Goal: Task Accomplishment & Management: Manage account settings

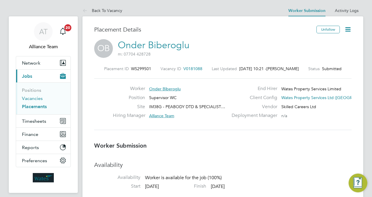
click at [35, 99] on link "Vacancies" at bounding box center [32, 99] width 21 height 6
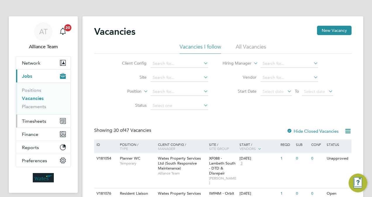
click at [44, 119] on span "Timesheets" at bounding box center [34, 122] width 24 height 6
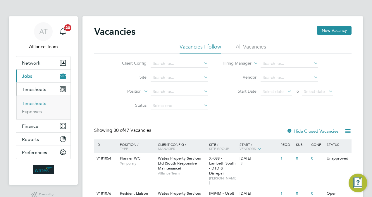
click at [40, 103] on link "Timesheets" at bounding box center [34, 104] width 24 height 6
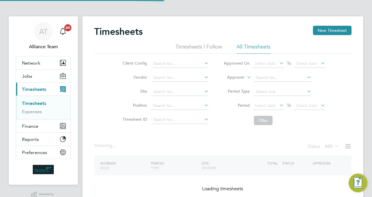
click at [235, 81] on li "Approver" at bounding box center [274, 78] width 117 height 14
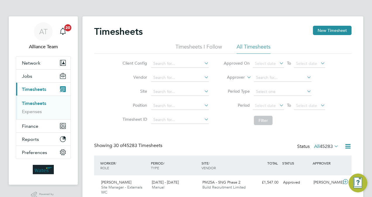
scroll to position [15, 51]
click at [232, 78] on label "Approver" at bounding box center [232, 78] width 26 height 6
click at [231, 83] on li "Worker" at bounding box center [230, 85] width 29 height 8
click at [281, 76] on input at bounding box center [283, 78] width 58 height 8
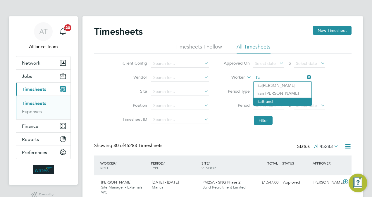
click at [283, 102] on li "Tia Brand" at bounding box center [283, 102] width 58 height 8
type input "Tia Brand"
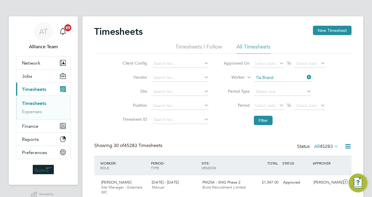
click at [264, 125] on li "Filter" at bounding box center [274, 120] width 117 height 15
click at [264, 119] on button "Filter" at bounding box center [263, 120] width 19 height 9
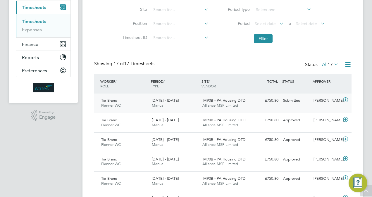
click at [276, 103] on div "£750.80 Submitted" at bounding box center [266, 101] width 30 height 10
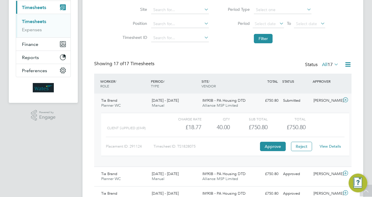
click at [332, 147] on link "View Details" at bounding box center [330, 146] width 21 height 5
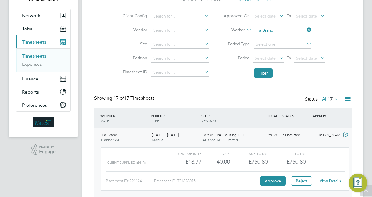
scroll to position [47, 0]
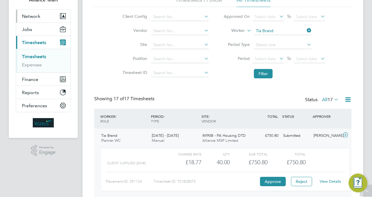
click at [37, 17] on span "Network" at bounding box center [31, 16] width 18 height 6
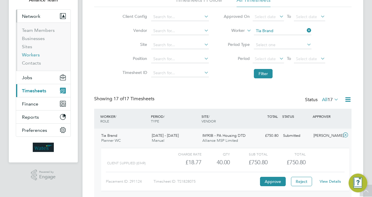
click at [34, 54] on link "Workers" at bounding box center [31, 55] width 18 height 6
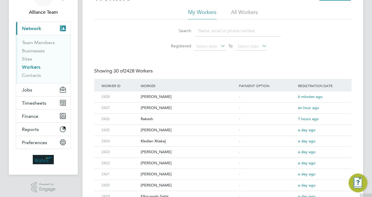
scroll to position [35, 0]
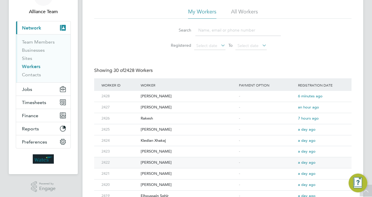
click at [176, 161] on div "[PERSON_NAME]" at bounding box center [188, 162] width 98 height 11
click at [35, 87] on button "Jobs" at bounding box center [43, 89] width 54 height 13
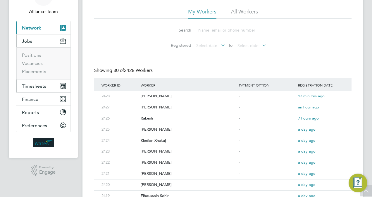
click at [37, 83] on span "Timesheets" at bounding box center [34, 86] width 24 height 6
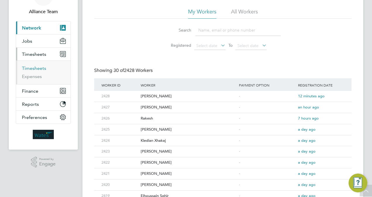
click at [37, 68] on link "Timesheets" at bounding box center [34, 69] width 24 height 6
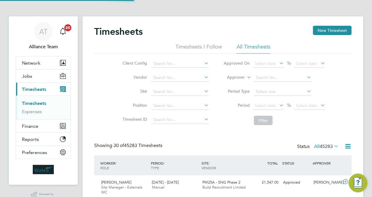
scroll to position [3, 3]
click at [230, 75] on label "Approver" at bounding box center [232, 78] width 26 height 6
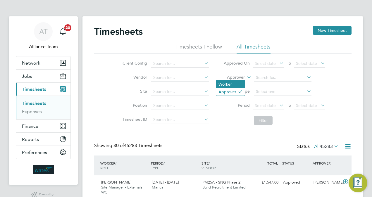
click at [230, 83] on li "Worker" at bounding box center [230, 85] width 29 height 8
click at [275, 82] on li "Worker" at bounding box center [274, 78] width 117 height 14
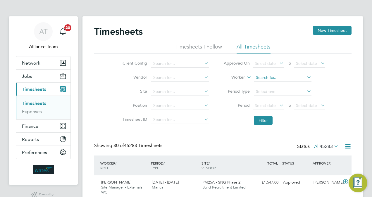
click at [275, 79] on input at bounding box center [283, 78] width 58 height 8
click at [283, 87] on li "Tia Bra nd" at bounding box center [283, 86] width 58 height 8
type input "Tia Brand"
click at [265, 119] on button "Filter" at bounding box center [263, 120] width 19 height 9
click at [217, 127] on li "Filter" at bounding box center [274, 120] width 117 height 15
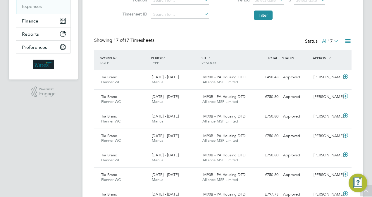
click at [237, 22] on li "Filter" at bounding box center [274, 15] width 117 height 15
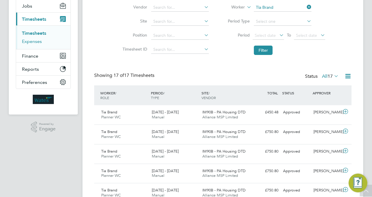
click at [34, 41] on link "Expenses" at bounding box center [32, 42] width 20 height 6
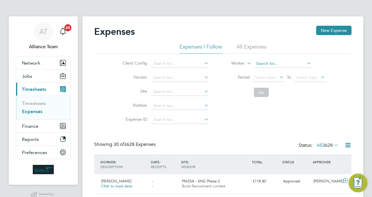
click at [257, 61] on input at bounding box center [283, 64] width 58 height 8
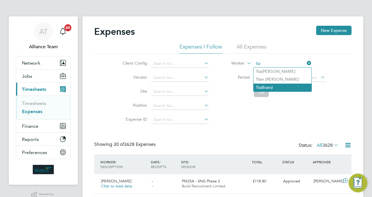
click at [276, 86] on li "Tia Brand" at bounding box center [283, 88] width 58 height 8
type input "Tia Brand"
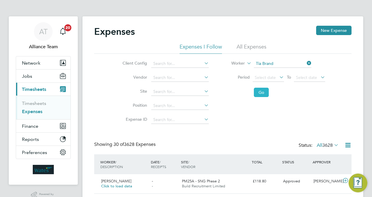
click at [266, 93] on button "Go" at bounding box center [261, 92] width 15 height 9
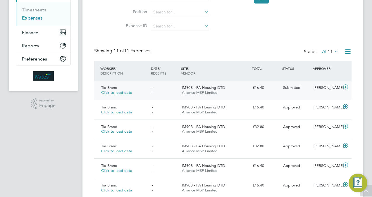
click at [289, 87] on span "Submitted" at bounding box center [291, 87] width 17 height 5
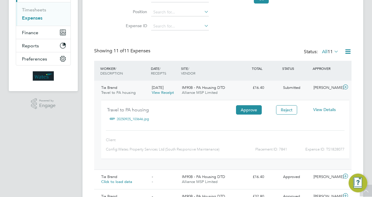
click at [326, 107] on span "View Details" at bounding box center [325, 109] width 23 height 5
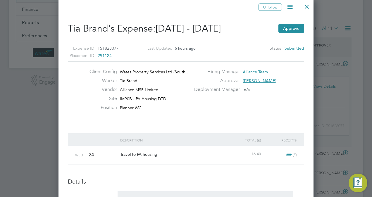
click at [292, 8] on icon at bounding box center [290, 6] width 7 height 7
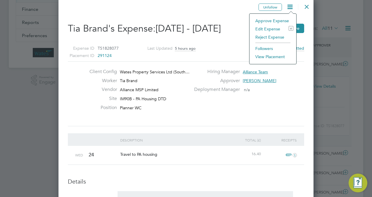
click at [227, 54] on div "Expense ID TS1828077 Placement ID 291124 Last Updated 5 hours ago Status Submit…" at bounding box center [186, 50] width 237 height 24
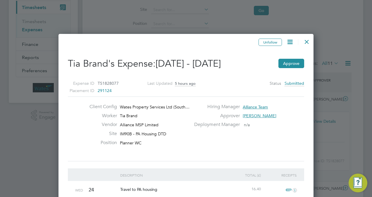
click at [289, 43] on icon at bounding box center [290, 41] width 7 height 7
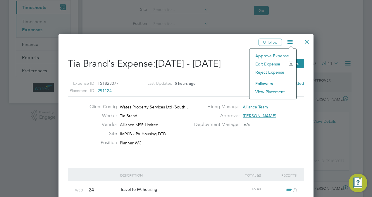
click at [266, 62] on li "Edit Expense e" at bounding box center [273, 64] width 41 height 8
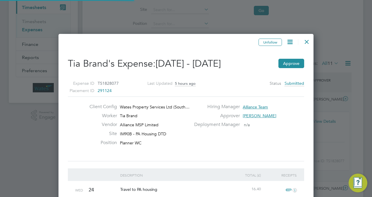
type input "[PERSON_NAME]"
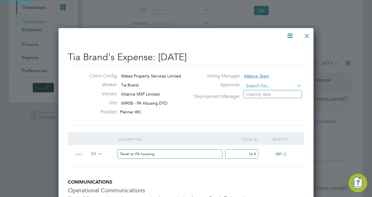
click at [274, 86] on input at bounding box center [273, 86] width 58 height 9
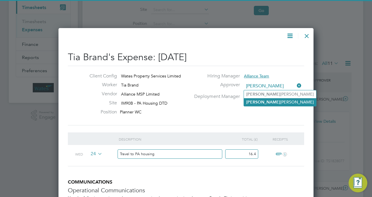
click at [271, 102] on li "Jamie Evenden" at bounding box center [280, 102] width 72 height 8
type input "Jamie Evenden"
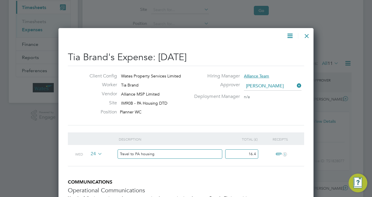
click at [234, 111] on div "Client Config Wates Property Services Limited Worker Tia Brand Vendor Alliance …" at bounding box center [186, 95] width 241 height 45
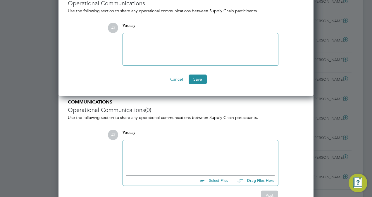
click at [183, 51] on div at bounding box center [200, 49] width 148 height 25
click at [196, 78] on button "Save" at bounding box center [198, 79] width 18 height 9
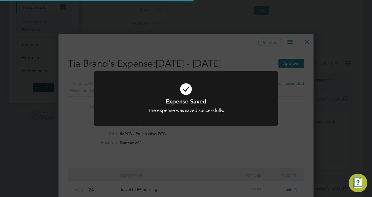
click at [270, 129] on div "Expense Saved The expense was saved successfully. Cancel Okay" at bounding box center [186, 102] width 184 height 62
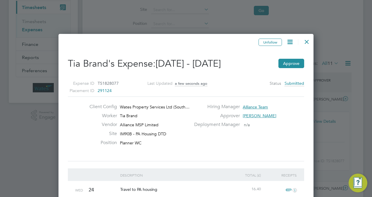
click at [309, 40] on div at bounding box center [307, 40] width 11 height 11
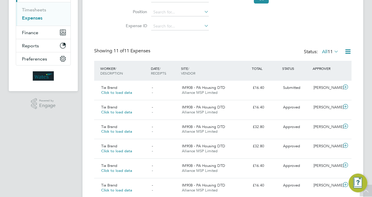
click at [319, 34] on div "Expenses New Expense Expenses I Follow All Expenses Client Config Vendor Site P…" at bounding box center [223, 114] width 258 height 364
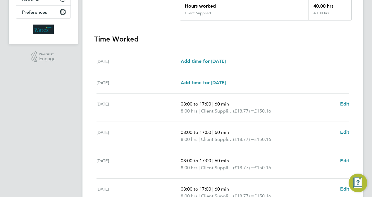
scroll to position [152, 0]
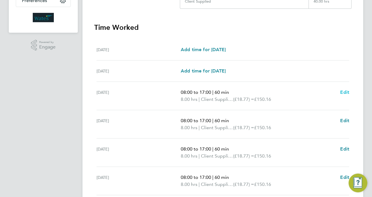
click at [347, 92] on span "Edit" at bounding box center [344, 93] width 9 height 6
select select "60"
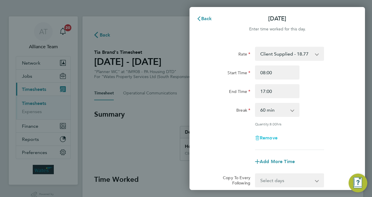
click at [269, 139] on span "Remove" at bounding box center [269, 138] width 18 height 6
select select "null"
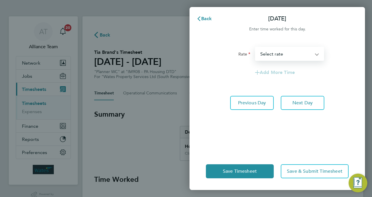
click at [289, 55] on select "Client Supplied - 18.77 Select rate" at bounding box center [286, 53] width 61 height 13
select select "30"
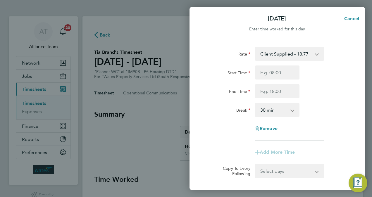
click at [320, 100] on div "Rate Client Supplied - 18.77 Start Time End Time Break 0 min 15 min 30 min 45 m…" at bounding box center [277, 94] width 143 height 94
click at [271, 130] on span "Remove" at bounding box center [269, 129] width 18 height 6
select select "null"
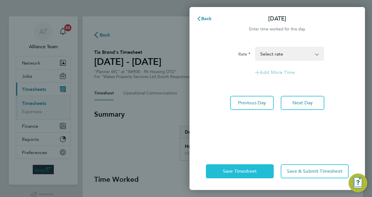
click at [260, 172] on button "Save Timesheet" at bounding box center [240, 172] width 68 height 14
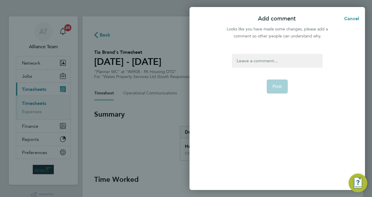
click at [265, 58] on div at bounding box center [277, 61] width 90 height 14
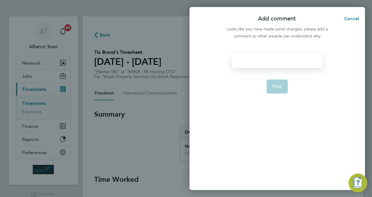
click at [265, 58] on div at bounding box center [277, 61] width 90 height 14
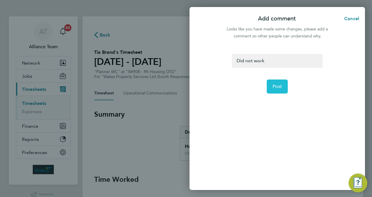
click at [273, 82] on button "Post" at bounding box center [277, 87] width 21 height 14
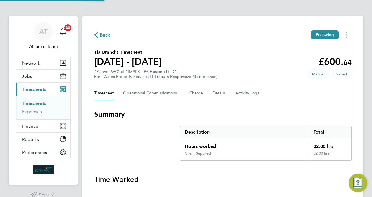
click at [196, 33] on div "Back Following" at bounding box center [223, 34] width 258 height 9
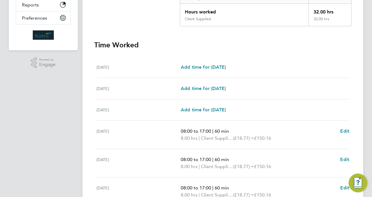
scroll to position [164, 0]
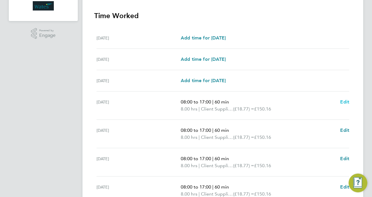
click at [346, 100] on span "Edit" at bounding box center [344, 102] width 9 height 6
select select "60"
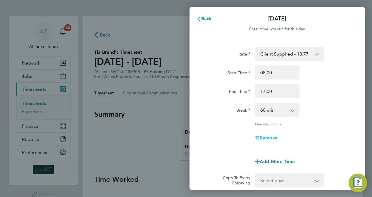
click at [265, 136] on span "Remove" at bounding box center [269, 138] width 18 height 6
select select "null"
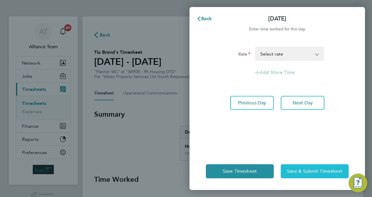
click at [302, 172] on span "Save & Submit Timesheet" at bounding box center [315, 172] width 56 height 6
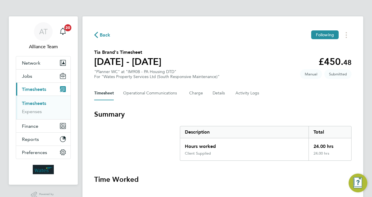
click at [28, 104] on link "Timesheets" at bounding box center [34, 104] width 24 height 6
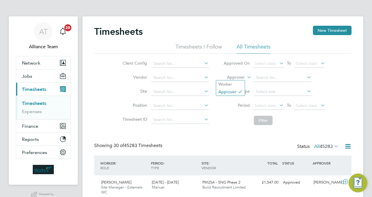
click at [239, 76] on label "Approver" at bounding box center [232, 78] width 26 height 6
click at [234, 83] on li "Worker" at bounding box center [230, 85] width 29 height 8
click at [227, 125] on li "Filter" at bounding box center [274, 120] width 117 height 15
click at [237, 91] on li "Approver" at bounding box center [230, 92] width 29 height 8
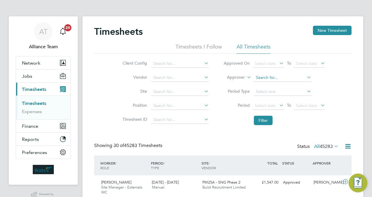
click at [268, 79] on input at bounding box center [283, 78] width 58 height 8
type input "t"
click at [232, 77] on label "Approver" at bounding box center [232, 78] width 26 height 6
click at [232, 83] on li "Worker" at bounding box center [230, 85] width 29 height 8
click at [273, 78] on input at bounding box center [283, 78] width 58 height 8
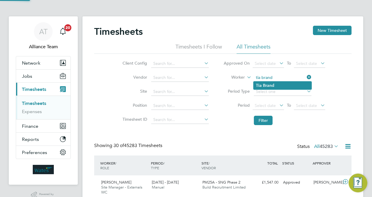
click at [276, 83] on li "Tia Brand" at bounding box center [283, 86] width 58 height 8
type input "Tia Brand"
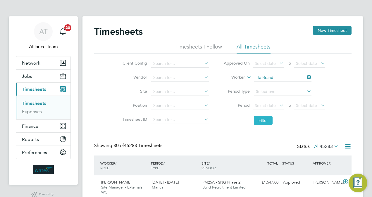
click at [264, 119] on button "Filter" at bounding box center [263, 120] width 19 height 9
click at [230, 126] on li "Filter" at bounding box center [274, 120] width 117 height 15
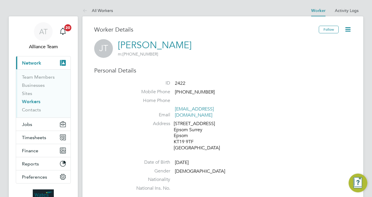
drag, startPoint x: 245, startPoint y: 109, endPoint x: 176, endPoint y: 108, distance: 69.7
click at [176, 108] on li "Email jamiespecialist@hotmail.co.uk" at bounding box center [240, 113] width 222 height 14
copy link "jamiespecialist@hotmail.co.uk"
click at [258, 131] on li "Address 73 Belfeild Road Epsom Surrey Epsom KT19 9TF United Kingdom" at bounding box center [240, 137] width 222 height 32
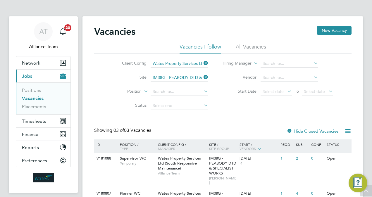
scroll to position [68, 0]
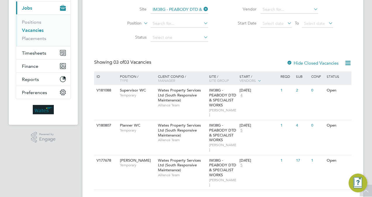
click at [108, 51] on div "Vacancies New Vacancy Vacancies I follow All Vacancies Client Config Wates Prop…" at bounding box center [223, 74] width 258 height 233
click at [44, 47] on button "Timesheets" at bounding box center [43, 53] width 54 height 13
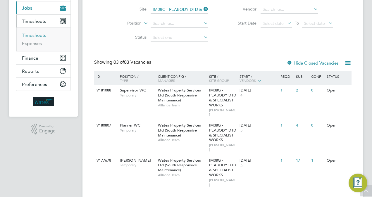
click at [35, 36] on link "Timesheets" at bounding box center [34, 35] width 24 height 6
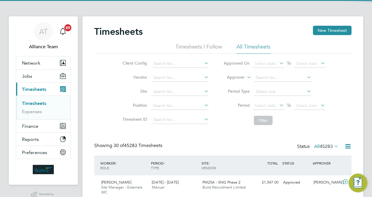
click at [117, 112] on li "Position" at bounding box center [165, 106] width 103 height 14
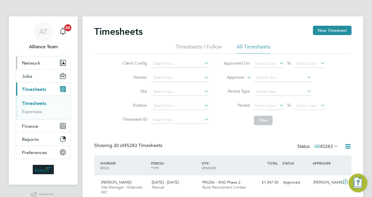
click at [41, 61] on button "Network" at bounding box center [43, 62] width 54 height 13
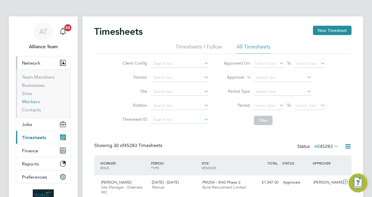
click at [36, 101] on link "Workers" at bounding box center [31, 102] width 18 height 6
